Goal: Complete application form

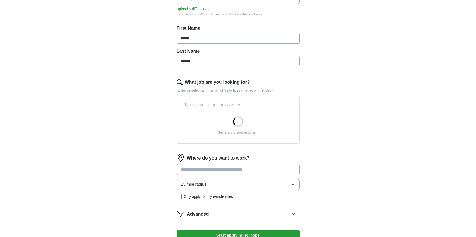
scroll to position [103, 0]
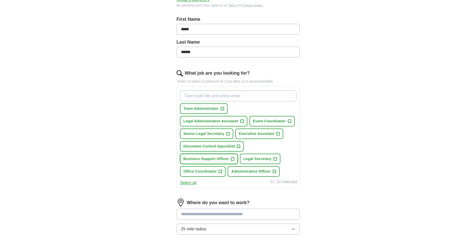
click at [234, 160] on span "+" at bounding box center [232, 159] width 3 height 4
click at [270, 171] on span "Administrative Officer" at bounding box center [251, 171] width 40 height 5
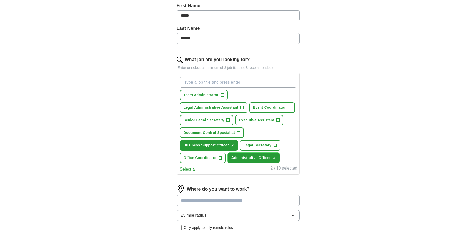
scroll to position [128, 0]
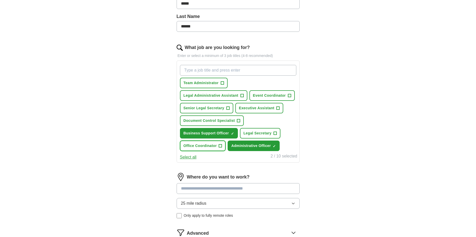
click at [217, 144] on button "Office Coordinator +" at bounding box center [203, 146] width 46 height 11
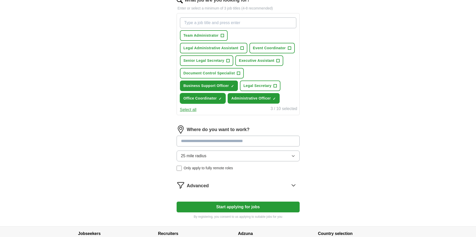
scroll to position [205, 0]
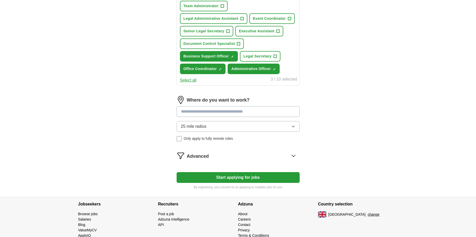
click at [217, 111] on input at bounding box center [238, 111] width 123 height 11
type input "******"
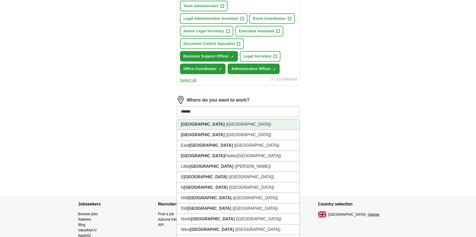
click at [206, 122] on li "[GEOGRAPHIC_DATA] ([GEOGRAPHIC_DATA])" at bounding box center [238, 124] width 123 height 11
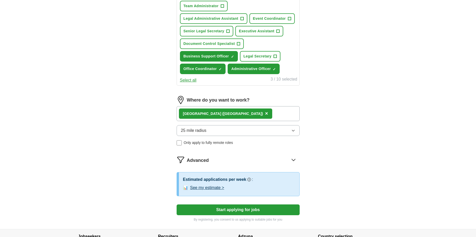
click at [232, 111] on div "[GEOGRAPHIC_DATA] ([GEOGRAPHIC_DATA]) ×" at bounding box center [238, 113] width 123 height 15
click at [265, 113] on span "×" at bounding box center [266, 114] width 3 height 6
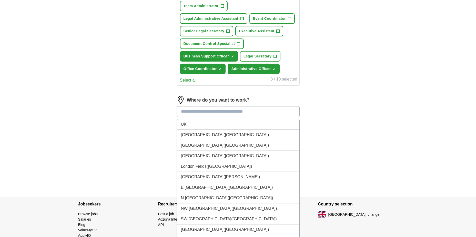
click at [201, 111] on input at bounding box center [238, 111] width 123 height 11
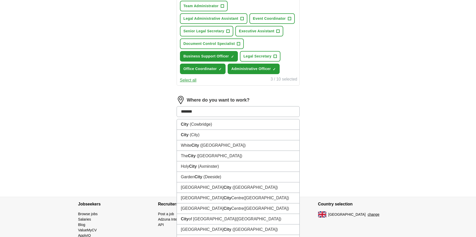
type input "*******"
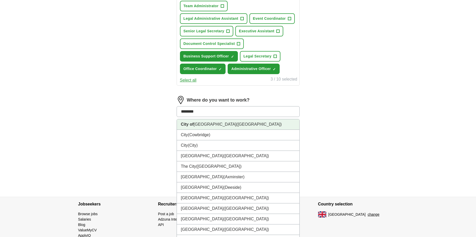
click at [200, 125] on li "City of [GEOGRAPHIC_DATA] ([GEOGRAPHIC_DATA])" at bounding box center [238, 124] width 123 height 11
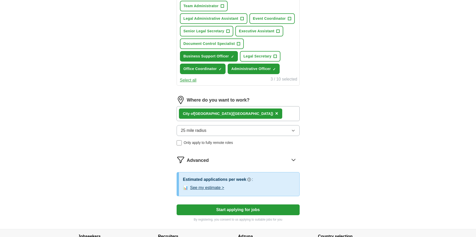
click at [190, 131] on span "25 mile radius" at bounding box center [194, 130] width 26 height 6
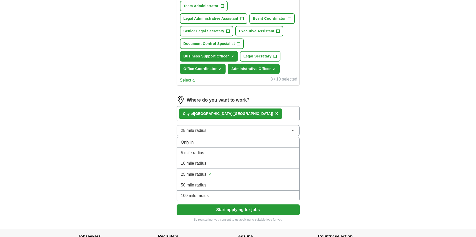
click at [191, 164] on span "10 mile radius" at bounding box center [194, 163] width 26 height 6
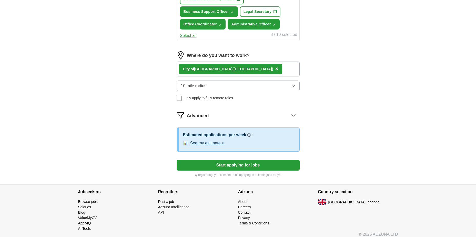
scroll to position [254, 0]
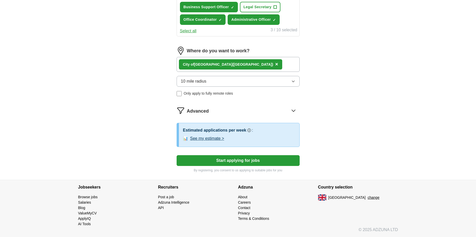
click at [187, 93] on span "Only apply to fully remote roles" at bounding box center [208, 93] width 49 height 5
click at [229, 65] on div "Remote ([GEOGRAPHIC_DATA]) ×" at bounding box center [238, 64] width 123 height 15
click at [182, 94] on label "Only apply to fully remote roles" at bounding box center [238, 93] width 123 height 5
click at [235, 161] on button "Start applying for jobs" at bounding box center [238, 160] width 123 height 11
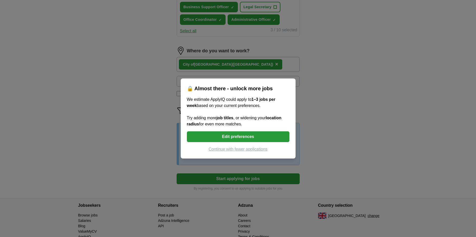
click at [252, 134] on button "Edit preferences" at bounding box center [238, 136] width 103 height 11
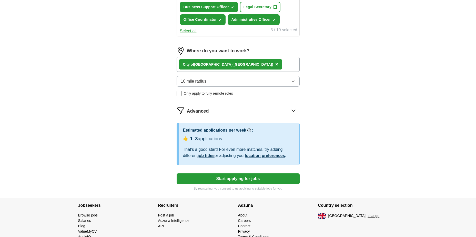
click at [224, 176] on button "Start applying for jobs" at bounding box center [238, 178] width 123 height 11
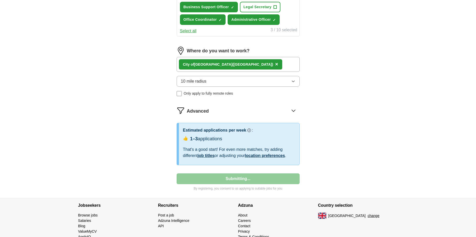
select select "**"
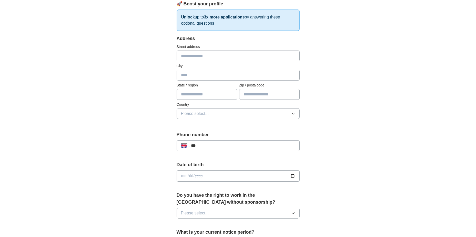
scroll to position [26, 0]
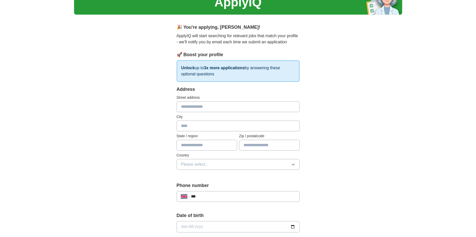
click at [200, 108] on input "text" at bounding box center [238, 106] width 123 height 11
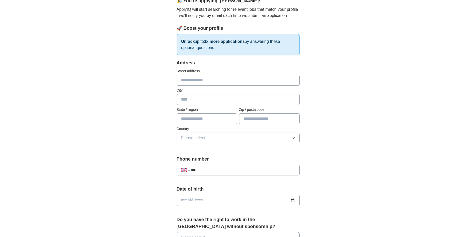
scroll to position [77, 0]
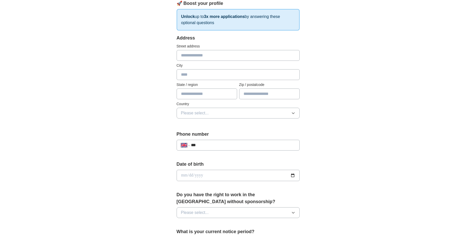
click at [261, 94] on input "text" at bounding box center [269, 93] width 61 height 11
type input "*******"
click at [230, 116] on button "Please select..." at bounding box center [238, 113] width 123 height 11
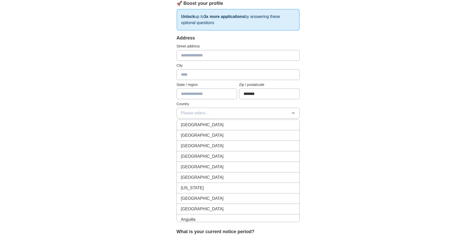
click at [220, 125] on div "[GEOGRAPHIC_DATA]" at bounding box center [238, 125] width 114 height 6
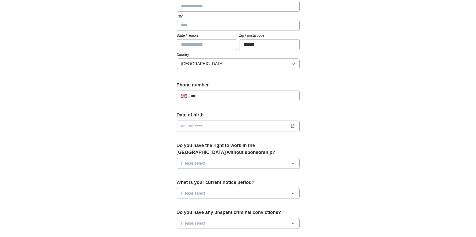
scroll to position [128, 0]
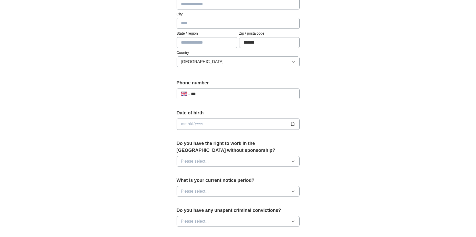
click at [239, 95] on input "***" at bounding box center [243, 94] width 104 height 6
type input "**********"
click at [292, 126] on input "date" at bounding box center [238, 124] width 123 height 11
type input "**********"
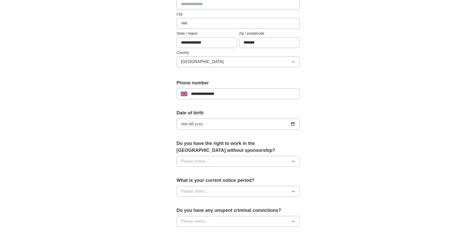
click at [213, 125] on input "**********" at bounding box center [238, 124] width 123 height 11
click at [294, 126] on input "**********" at bounding box center [238, 124] width 123 height 11
click at [407, 148] on div "**********" at bounding box center [238, 117] width 476 height 460
click at [218, 161] on button "Please select..." at bounding box center [238, 161] width 123 height 11
click at [193, 186] on div "No" at bounding box center [238, 184] width 114 height 6
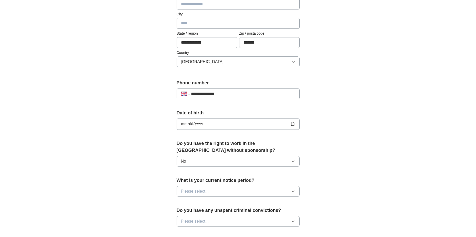
click at [243, 162] on button "No" at bounding box center [238, 161] width 123 height 11
click at [216, 176] on div "Yes" at bounding box center [238, 173] width 114 height 6
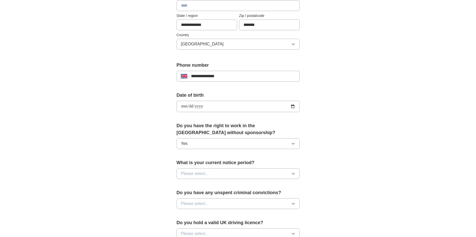
scroll to position [154, 0]
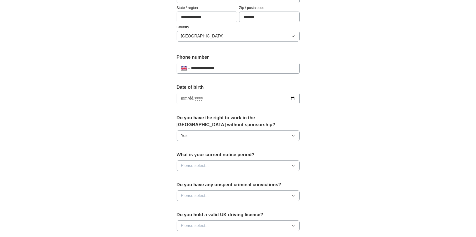
click at [216, 166] on button "Please select..." at bounding box center [238, 165] width 123 height 11
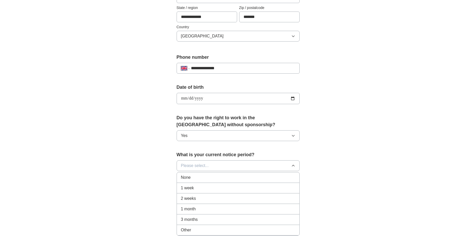
click at [189, 211] on span "1 month" at bounding box center [188, 209] width 15 height 6
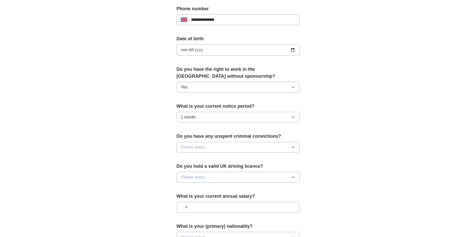
scroll to position [205, 0]
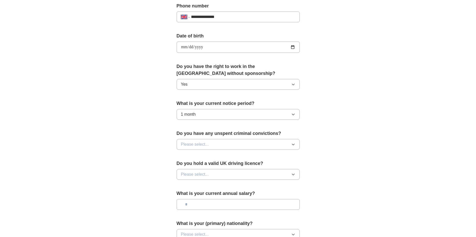
click at [215, 143] on button "Please select..." at bounding box center [238, 144] width 123 height 11
click at [199, 163] on li "No" at bounding box center [238, 167] width 123 height 11
click at [202, 179] on button "Please select..." at bounding box center [238, 174] width 123 height 11
click at [195, 193] on li "No" at bounding box center [238, 197] width 123 height 11
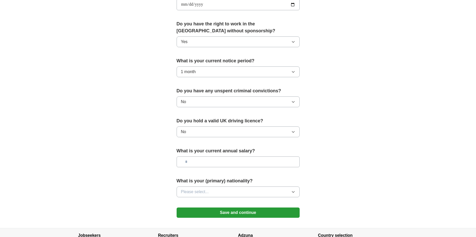
scroll to position [256, 0]
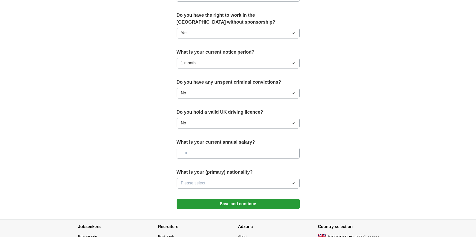
click at [212, 156] on input "text" at bounding box center [238, 153] width 123 height 11
type input "*******"
click at [210, 188] on button "Please select..." at bounding box center [238, 183] width 123 height 11
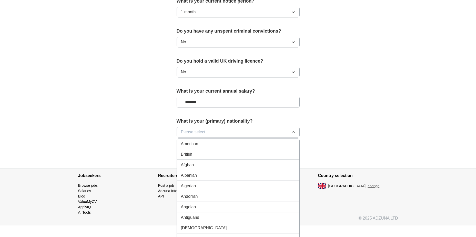
scroll to position [308, 0]
click at [189, 159] on li "British" at bounding box center [238, 154] width 123 height 11
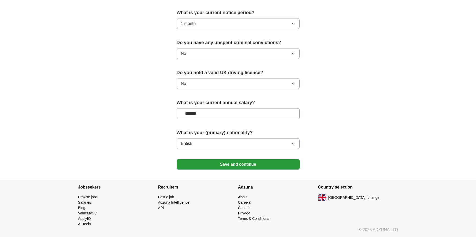
click at [242, 163] on button "Save and continue" at bounding box center [238, 164] width 123 height 10
